Goal: Find contact information: Find contact information

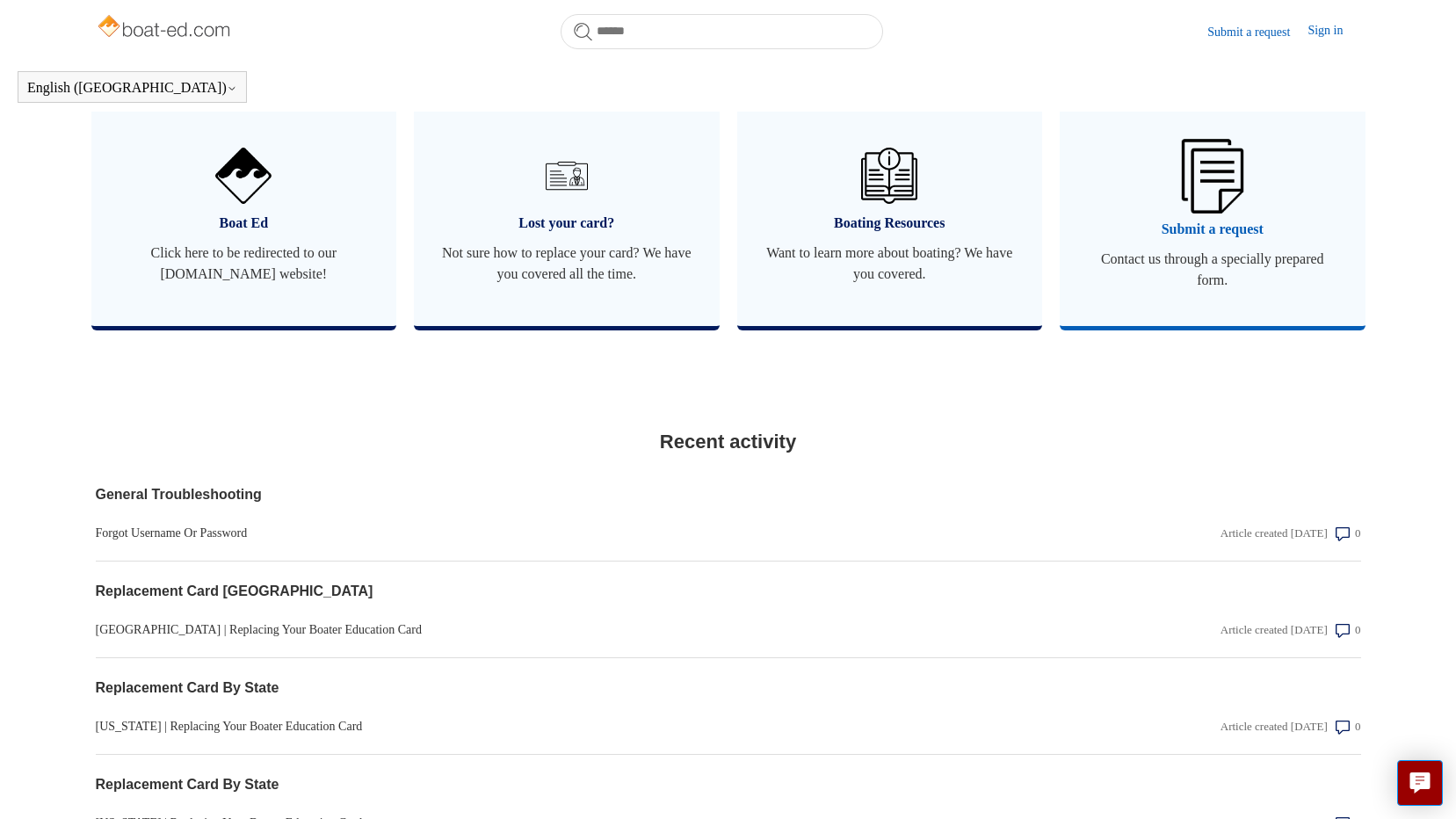
scroll to position [1005, 0]
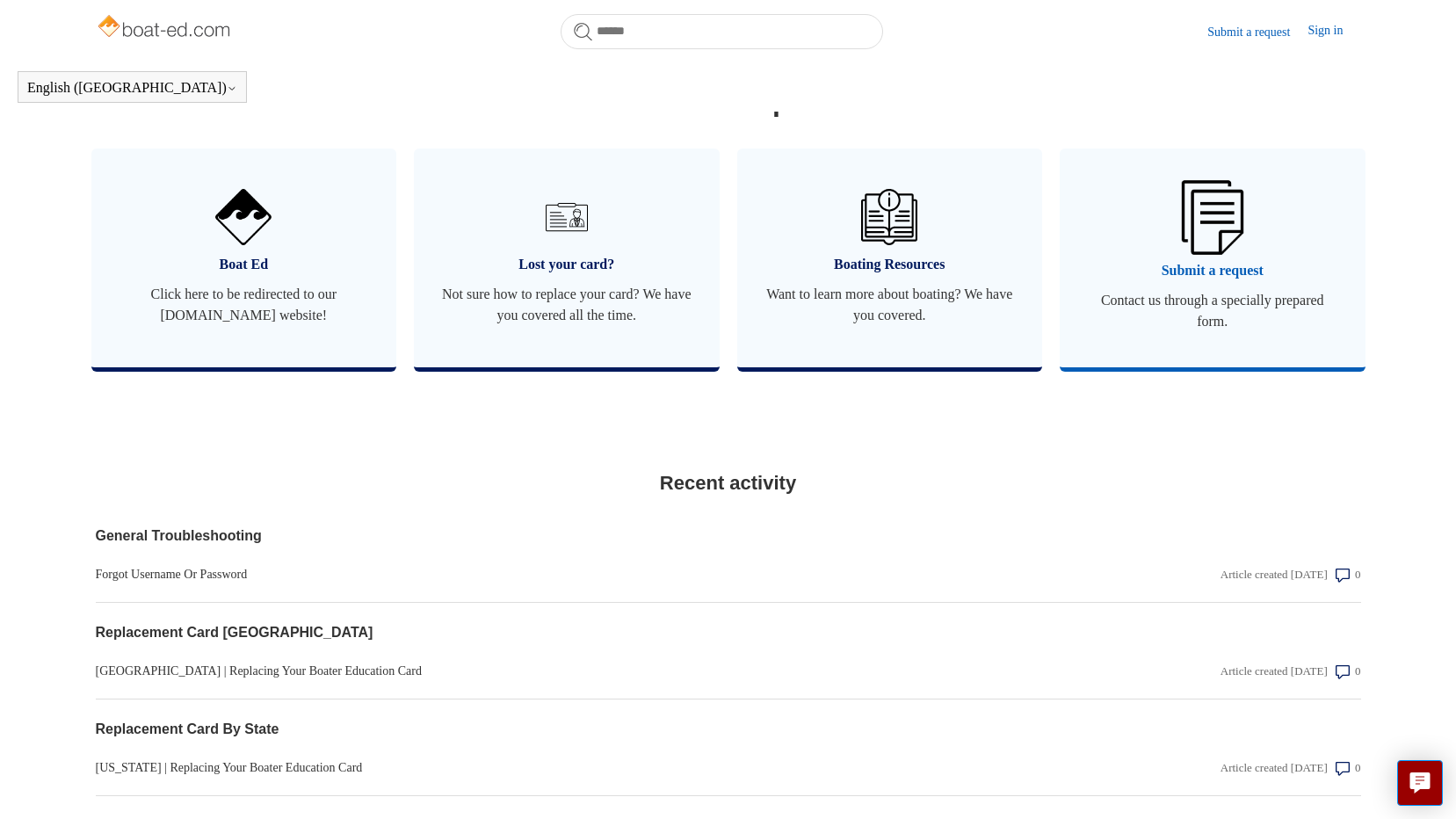
click at [1246, 278] on link "Submit a request Contact us through a specially prepared form." at bounding box center [1212, 258] width 305 height 219
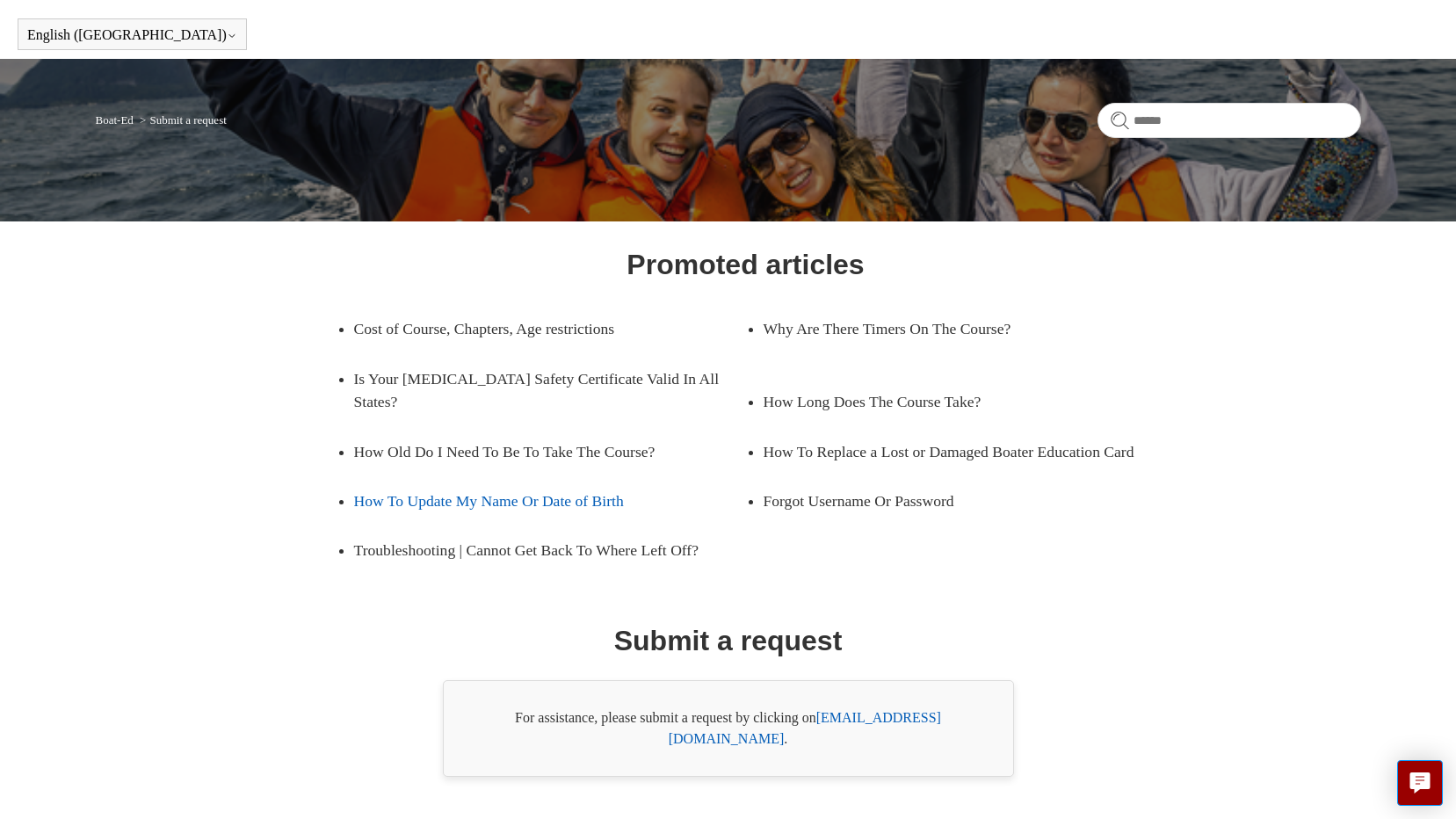
scroll to position [82, 0]
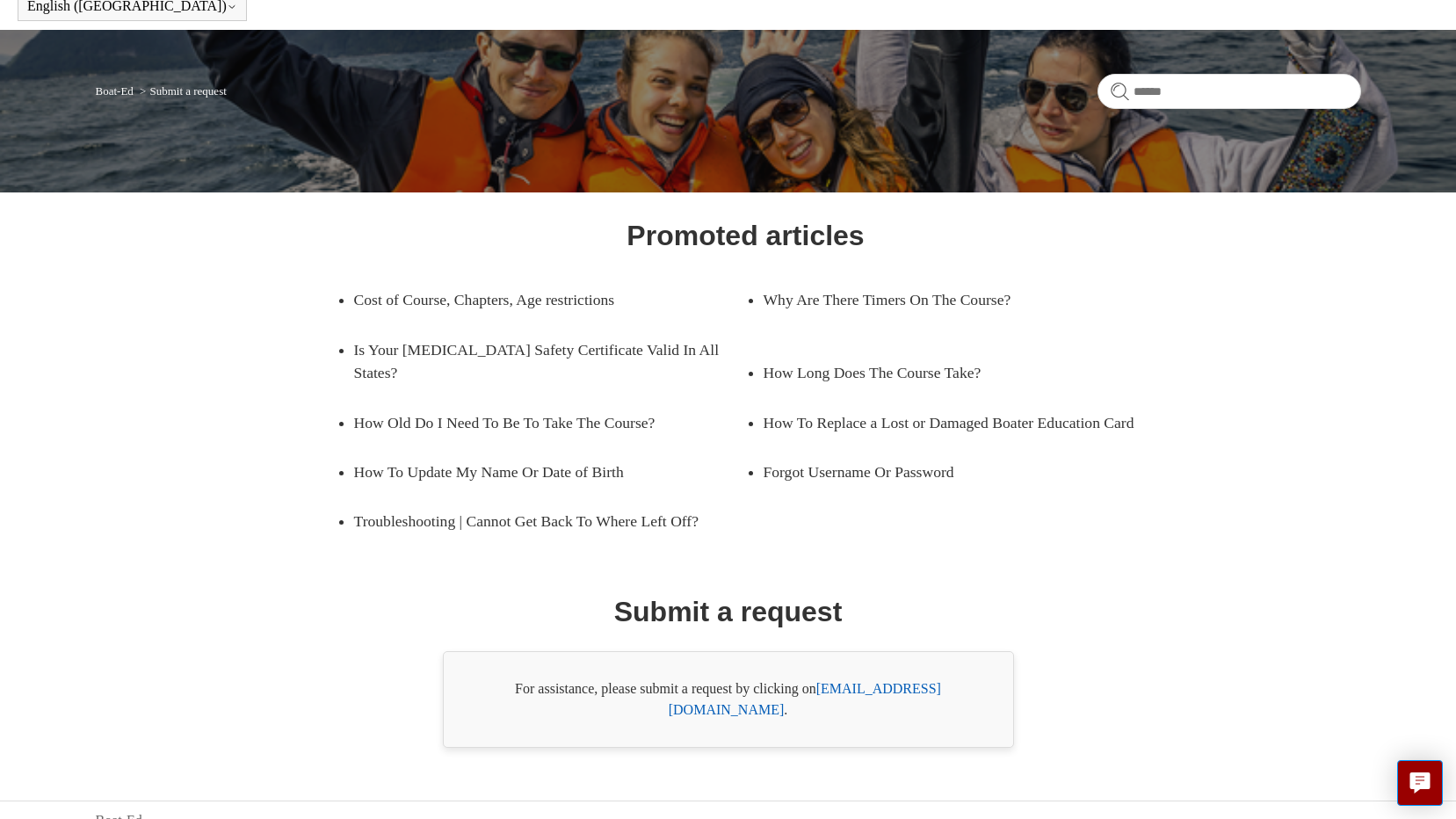
click at [876, 684] on link "[EMAIL_ADDRESS][DOMAIN_NAME]" at bounding box center [804, 699] width 272 height 36
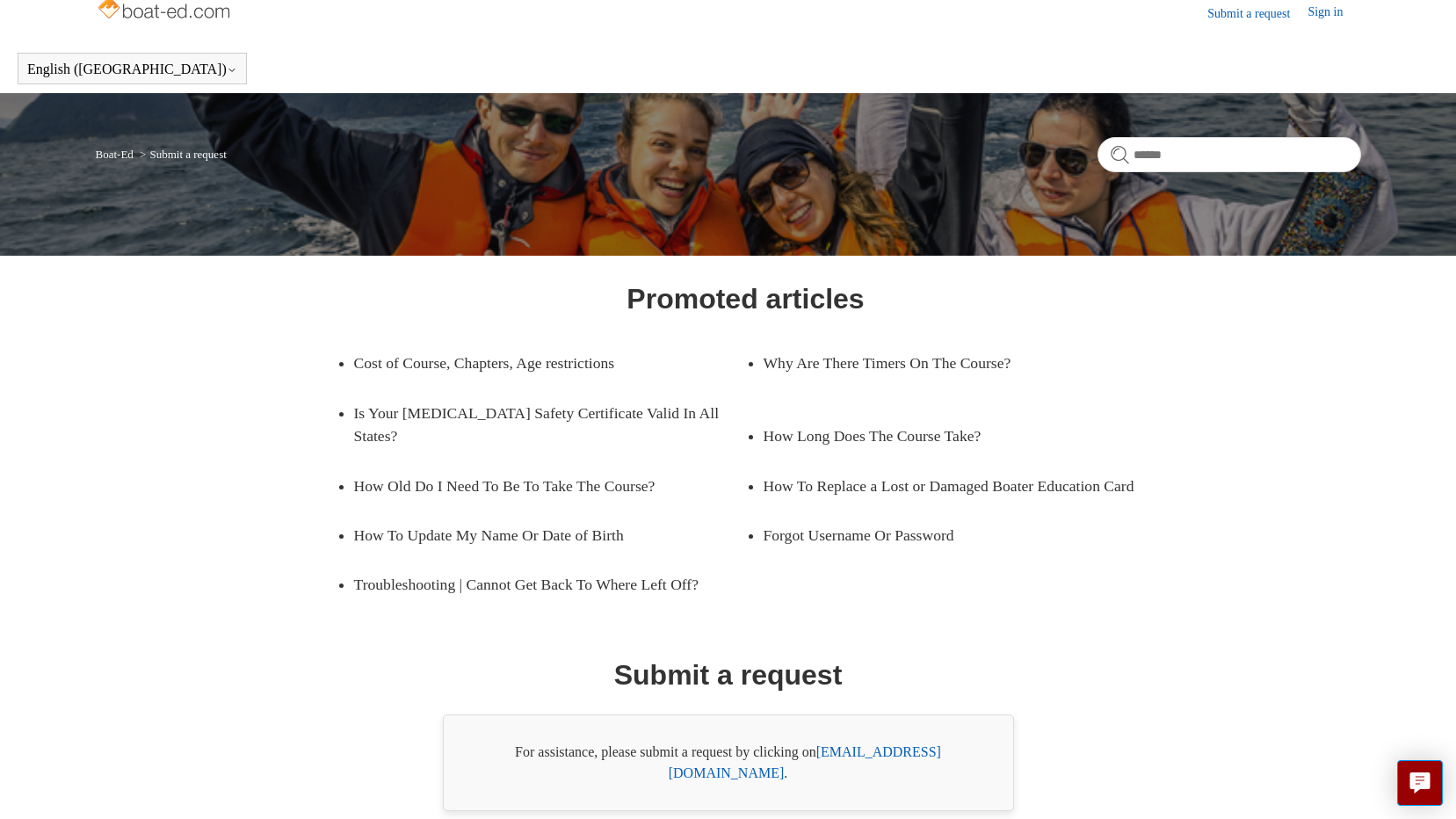
scroll to position [0, 0]
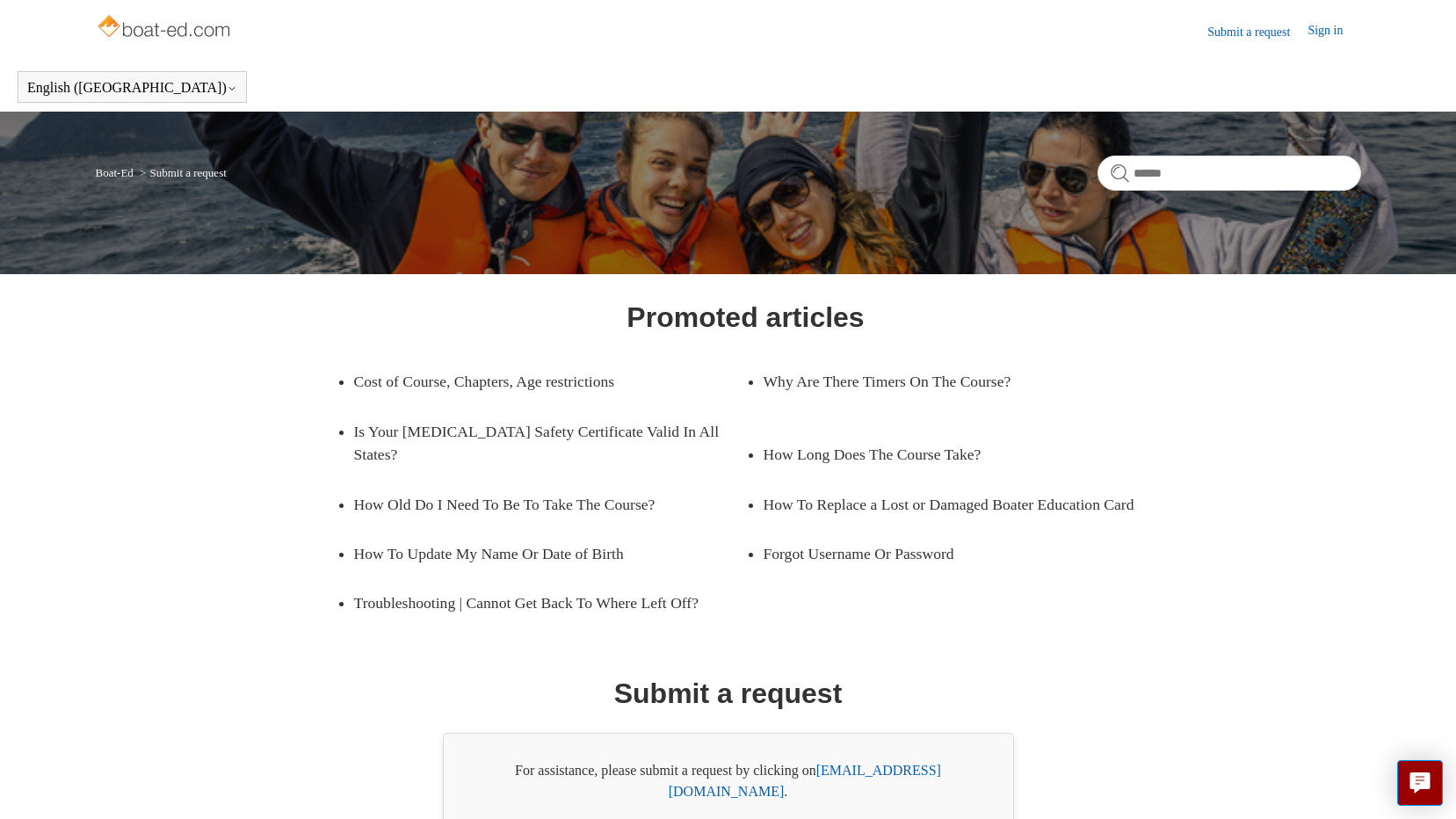
click at [1247, 28] on link "Submit a request" at bounding box center [1257, 32] width 100 height 18
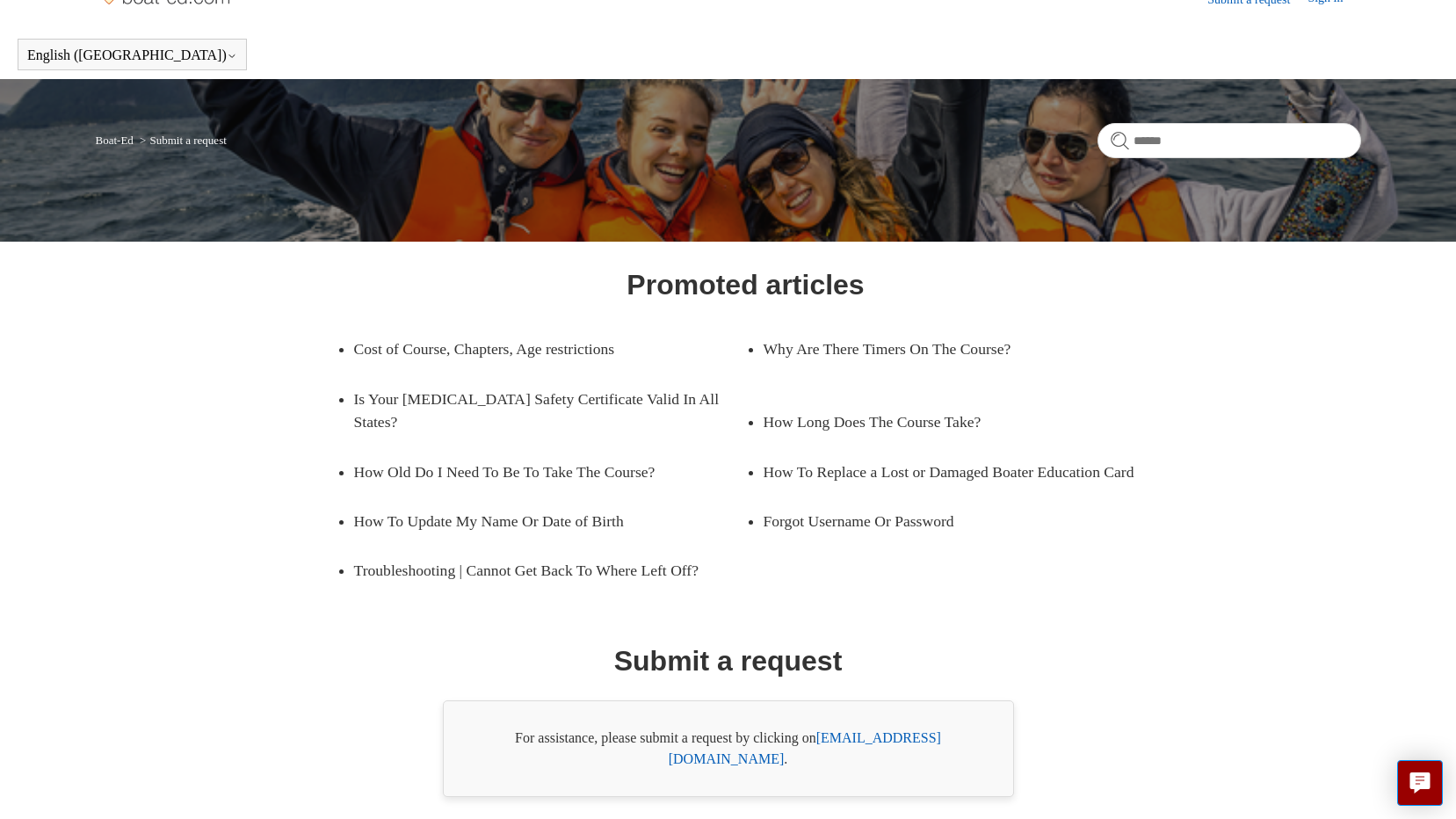
scroll to position [82, 0]
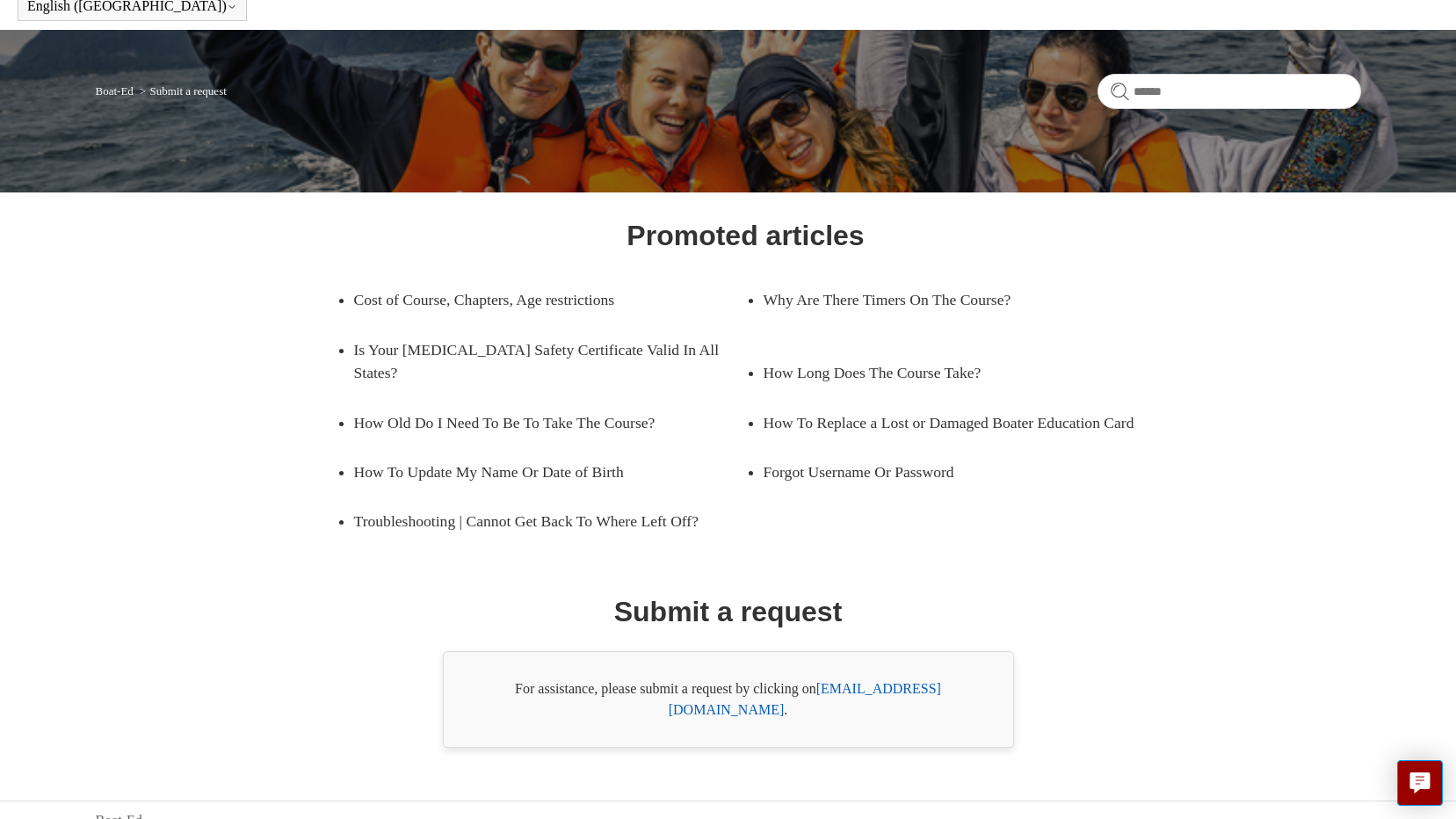
click at [890, 677] on div "For assistance, please submit a request by clicking on support@boat-ed.com ." at bounding box center [728, 699] width 571 height 96
click at [893, 687] on link "[EMAIL_ADDRESS][DOMAIN_NAME]" at bounding box center [804, 699] width 272 height 36
drag, startPoint x: 968, startPoint y: 694, endPoint x: 824, endPoint y: 685, distance: 144.3
click at [824, 685] on div "For assistance, please submit a request by clicking on support@boat-ed.com ." at bounding box center [728, 699] width 571 height 96
copy div "support@boat-ed.com ."
